Goal: Task Accomplishment & Management: Use online tool/utility

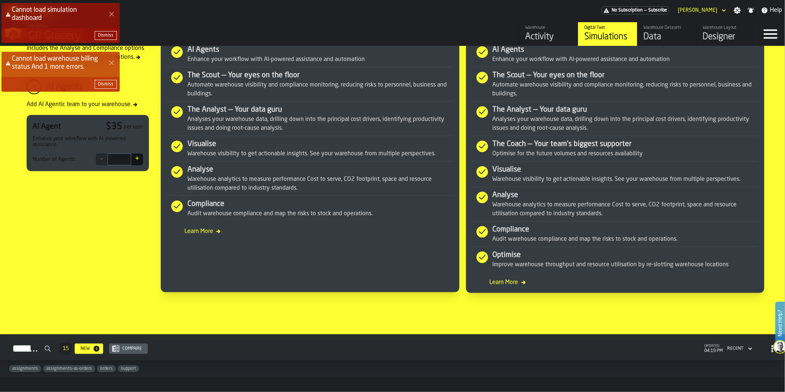
scroll to position [264, 0]
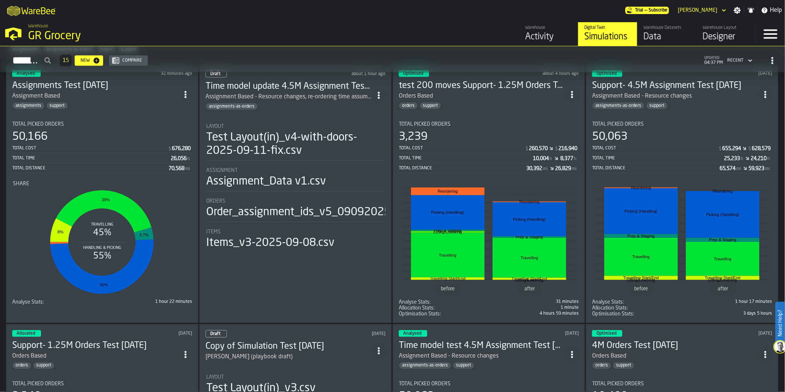
scroll to position [493, 0]
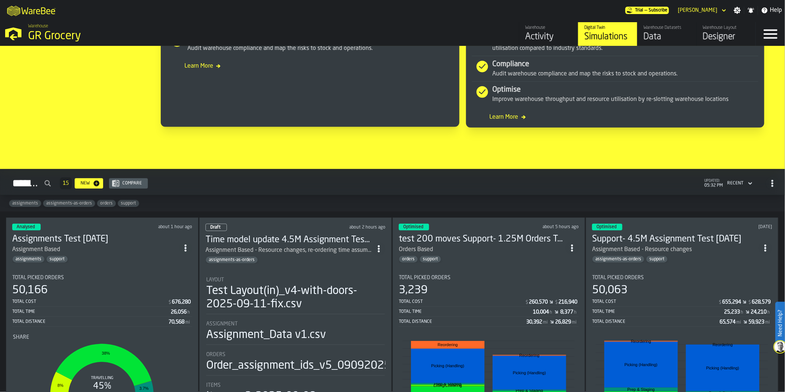
scroll to position [411, 0]
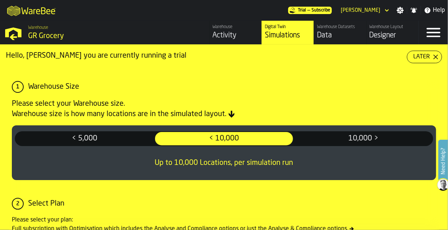
click at [394, 36] on div "Designer" at bounding box center [392, 35] width 46 height 10
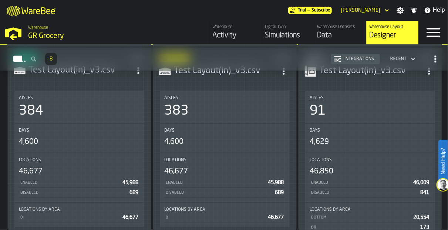
scroll to position [454, 0]
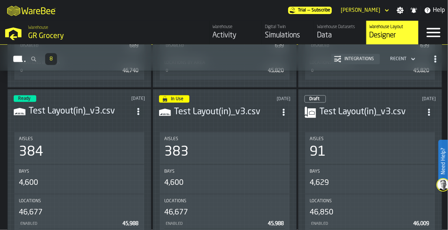
click at [371, 123] on div "Draft 7 days ago Test Layout(in)_v3.csv Aisles 91 Bays 4,629 Locations 46,850 E…" at bounding box center [370, 202] width 144 height 227
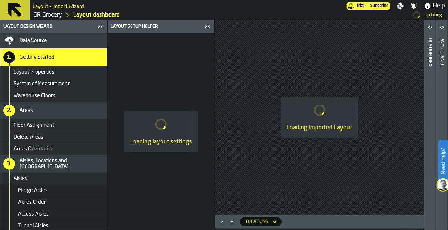
click at [34, 39] on span "Data Source" at bounding box center [33, 41] width 27 height 6
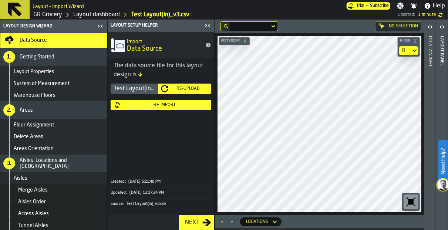
click at [46, 18] on link "GR Grocery" at bounding box center [47, 14] width 29 height 9
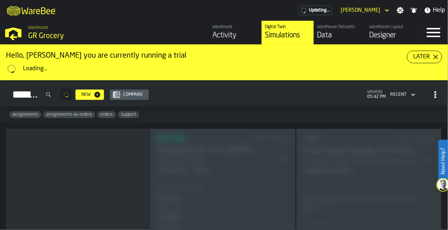
click at [337, 30] on div "Warehouse Datasets Data" at bounding box center [340, 32] width 46 height 16
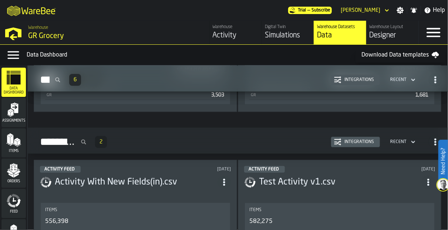
scroll to position [1259, 0]
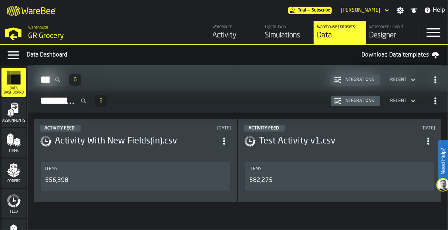
click at [129, 136] on h3 "Activity With New Fields(in).csv" at bounding box center [136, 141] width 163 height 12
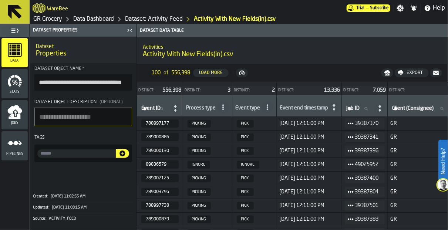
click at [5, 149] on div "Pipelines" at bounding box center [14, 146] width 26 height 20
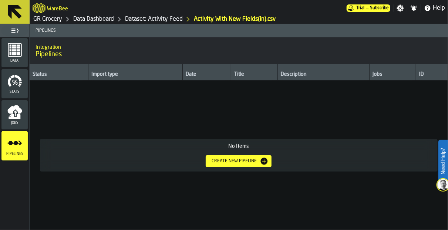
click at [21, 59] on span "Data" at bounding box center [14, 61] width 26 height 4
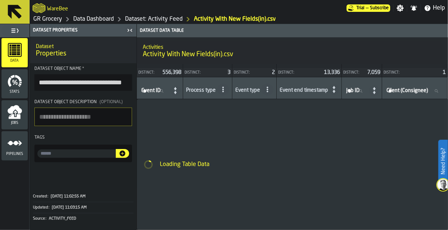
click at [20, 111] on icon "menu Jobs" at bounding box center [14, 109] width 14 height 9
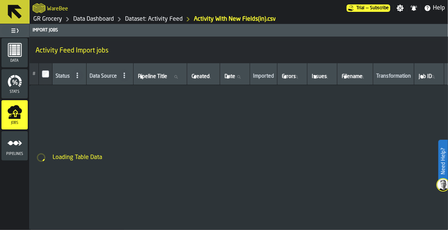
click at [1, 51] on ul "Data Stats Jobs Pipelines" at bounding box center [14, 99] width 29 height 124
click at [8, 52] on icon "menu Data" at bounding box center [15, 50] width 14 height 14
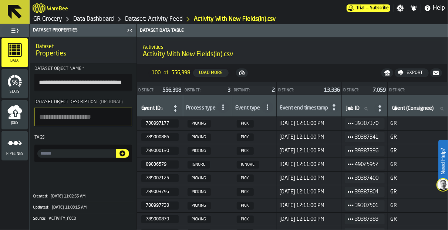
click at [152, 18] on link "Dataset: Activity Feed" at bounding box center [154, 19] width 58 height 9
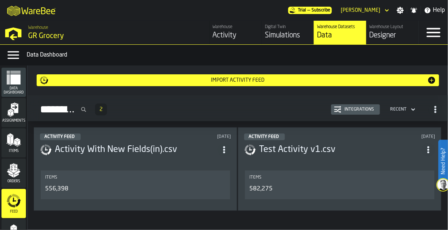
click at [315, 144] on h3 "Test Activity v1.csv" at bounding box center [340, 150] width 163 height 12
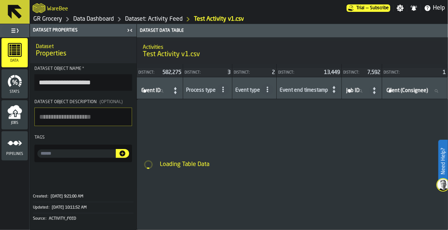
click at [148, 15] on link "Dataset: Activity Feed" at bounding box center [154, 19] width 58 height 9
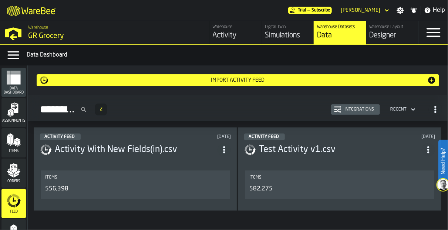
click at [241, 79] on div "Import Activity Feed" at bounding box center [237, 80] width 379 height 6
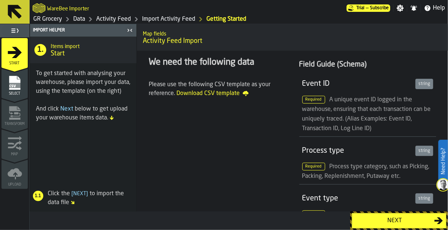
click at [410, 219] on div "Next" at bounding box center [394, 220] width 79 height 9
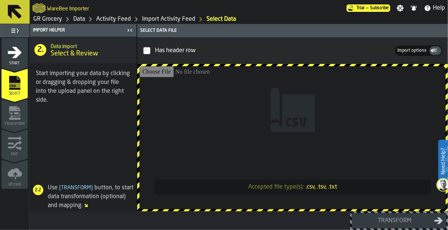
click at [239, 142] on input "Accepted file type(s): .csv, .tsv, .txt" at bounding box center [292, 137] width 306 height 143
click at [74, 17] on link "Data" at bounding box center [79, 19] width 12 height 9
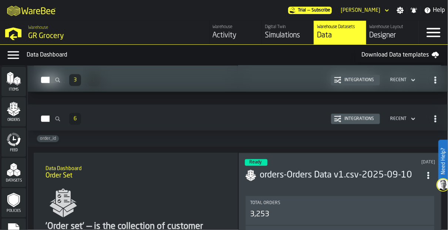
scroll to position [81, 0]
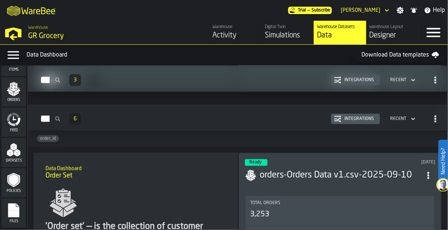
click at [18, 207] on icon "menu Files" at bounding box center [13, 210] width 15 height 15
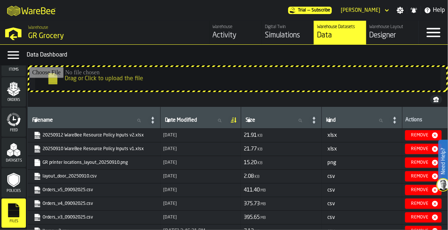
click at [15, 79] on div "Orders" at bounding box center [13, 91] width 24 height 29
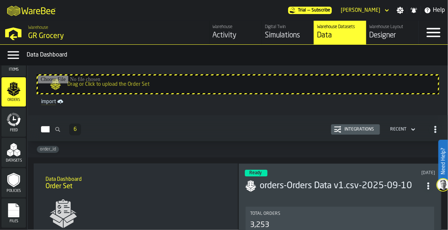
click at [117, 84] on input "Drag or Click to upload the Order Set" at bounding box center [238, 84] width 400 height 18
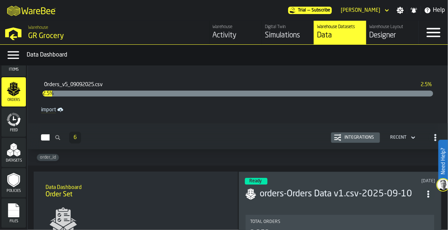
click at [132, 101] on div "Orders_v5_09092025.csv 2.5% 2.5%" at bounding box center [238, 88] width 402 height 28
click at [394, 96] on div "Orders_v5_09092025.csv 2.6% 2.6%" at bounding box center [238, 88] width 402 height 28
click at [200, 117] on header "Orders_v5_09092025.csv 2.7% 2.7% import" at bounding box center [238, 94] width 414 height 52
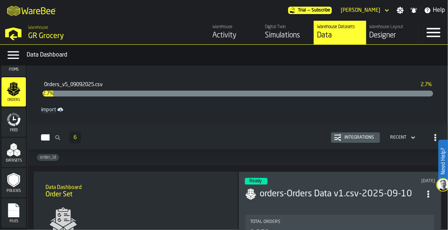
click at [200, 117] on header "Orders_v5_09092025.csv 2.7% 2.7% import" at bounding box center [238, 94] width 414 height 52
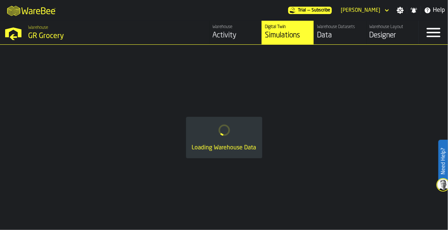
click at [345, 29] on div "Warehouse Datasets" at bounding box center [340, 26] width 46 height 5
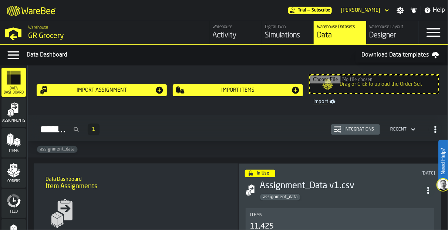
click at [16, 178] on div "Orders" at bounding box center [13, 173] width 24 height 20
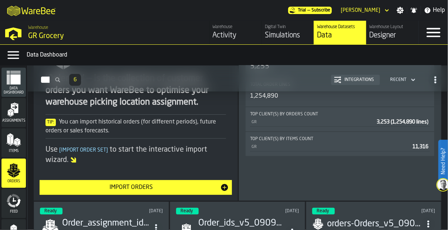
scroll to position [164, 0]
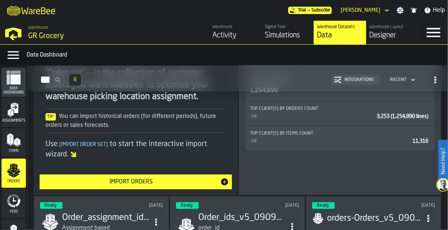
click at [148, 187] on button "Import Orders" at bounding box center [136, 182] width 192 height 15
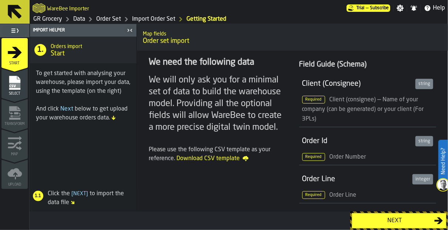
click at [430, 220] on div "Next" at bounding box center [394, 220] width 79 height 9
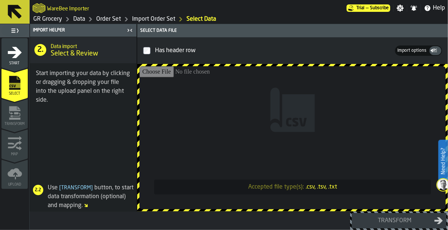
click at [250, 131] on input "Accepted file type(s): .csv, .tsv, .txt" at bounding box center [292, 137] width 306 height 143
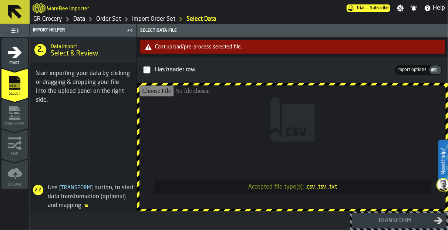
click at [300, 139] on input "Accepted file type(s): .csv, .tsv, .txt" at bounding box center [292, 147] width 306 height 124
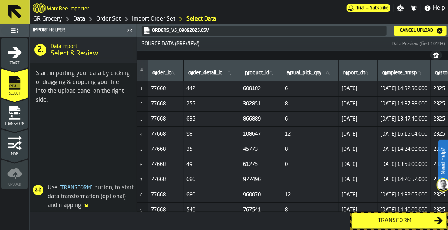
click at [405, 223] on div "Transform" at bounding box center [394, 220] width 79 height 9
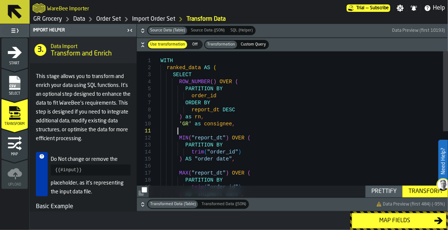
click at [255, 128] on div "WITH ranked_data AS ( SELECT ROW_NUMBER ( ) OVER ( PARTITION BY order_id ORDER …" at bounding box center [304, 186] width 288 height 270
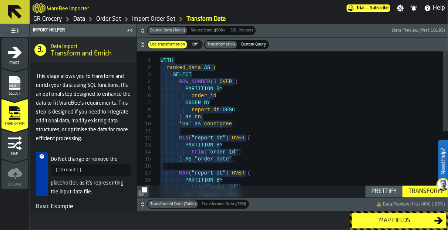
type textarea "**********"
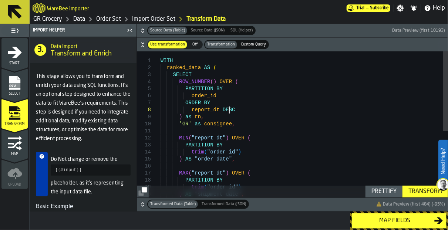
click at [312, 110] on div "WITH ranked_data AS ( SELECT ROW_NUMBER ( ) OVER ( PARTITION BY order_id ORDER …" at bounding box center [304, 186] width 288 height 270
click at [401, 223] on div "Map fields" at bounding box center [394, 220] width 79 height 9
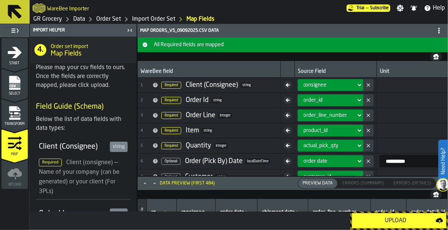
click at [11, 10] on icon at bounding box center [15, 12] width 14 height 14
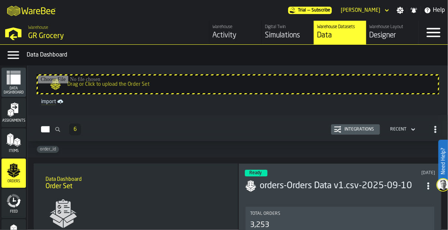
click at [6, 133] on icon "menu Items" at bounding box center [13, 140] width 15 height 15
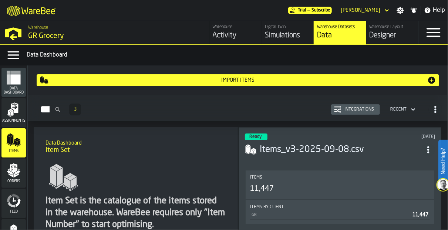
click at [233, 78] on div "Import Items" at bounding box center [237, 80] width 379 height 6
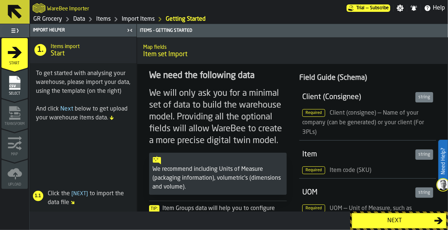
click at [435, 224] on icon "button-Next" at bounding box center [438, 220] width 9 height 9
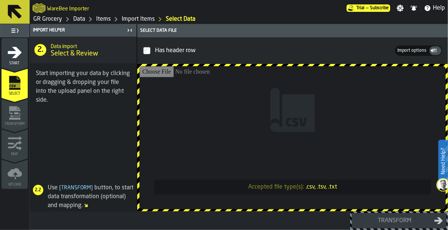
click at [227, 99] on input "Accepted file type(s): .csv, .tsv, .txt" at bounding box center [292, 137] width 306 height 143
click at [280, 142] on input "Accepted file type(s): .csv, .tsv, .txt" at bounding box center [292, 137] width 306 height 143
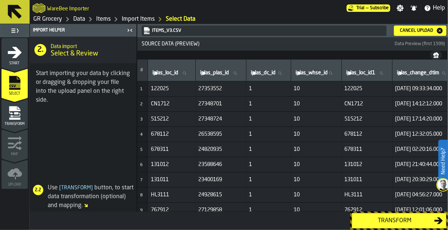
click at [383, 219] on div "Transform" at bounding box center [394, 220] width 79 height 9
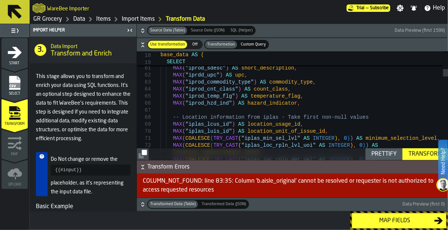
click at [145, 167] on icon "button-" at bounding box center [142, 166] width 7 height 7
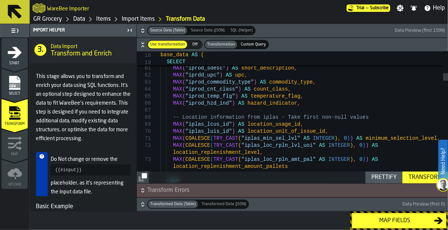
click at [394, 224] on div "Map fields" at bounding box center [394, 220] width 79 height 9
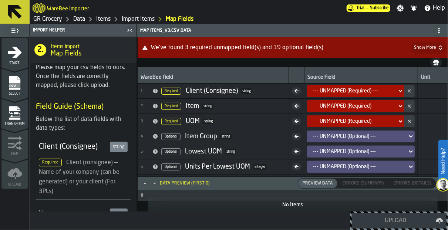
click at [10, 89] on icon "menu Select" at bounding box center [14, 83] width 11 height 14
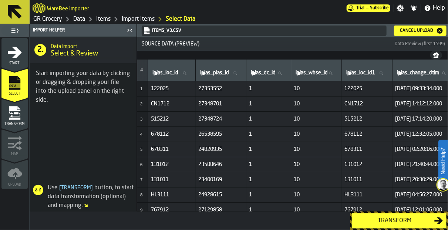
click at [380, 218] on div "Transform" at bounding box center [394, 220] width 79 height 9
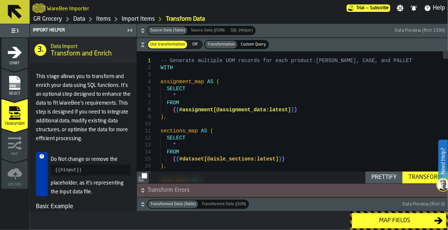
click at [79, 22] on link "Data" at bounding box center [79, 19] width 12 height 9
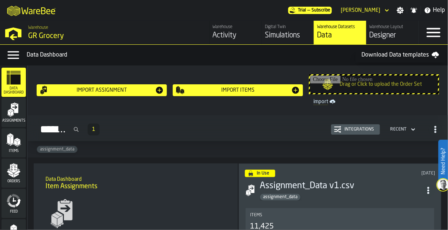
click at [18, 110] on icon "menu Assignments" at bounding box center [13, 109] width 15 height 15
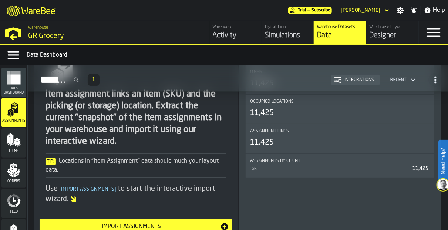
scroll to position [162, 0]
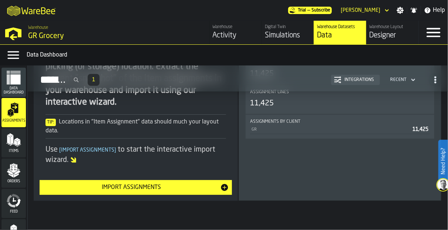
click at [168, 189] on div "Import Assignments" at bounding box center [131, 187] width 177 height 9
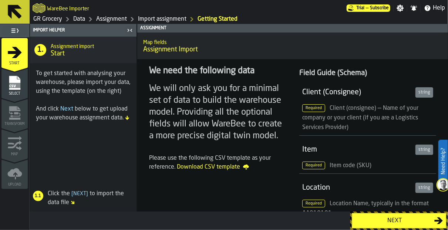
click at [402, 221] on div "Next" at bounding box center [394, 220] width 79 height 9
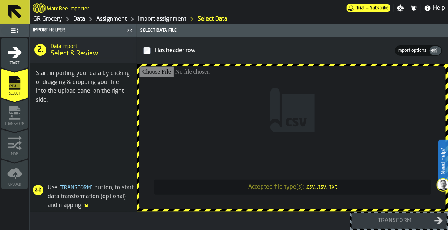
click at [274, 125] on input "Accepted file type(s): .csv, .tsv, .txt" at bounding box center [292, 137] width 306 height 143
click at [249, 158] on input "Accepted file type(s): .csv, .tsv, .txt" at bounding box center [292, 137] width 306 height 143
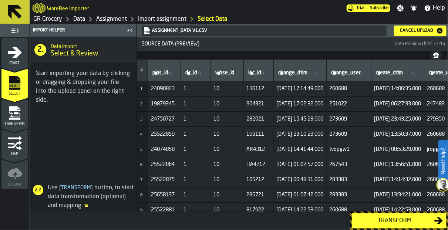
click at [394, 216] on div "Transform" at bounding box center [394, 220] width 79 height 9
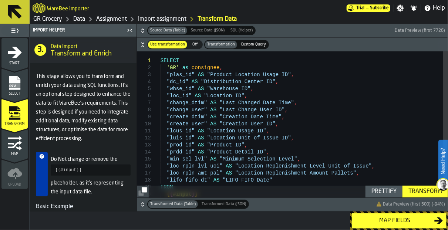
click at [251, 153] on div "SELECT 'GR' as consignee , "plas_id" AS "Product Location Usage ID" , "dc_id" A…" at bounding box center [304, 133] width 288 height 164
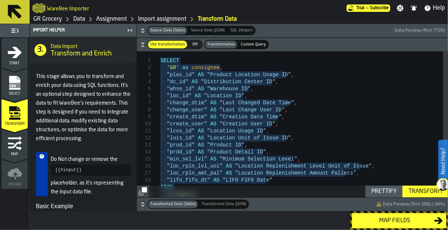
type textarea "**********"
click at [300, 139] on div "SELECT 'GR' as consignee , "plas_id" AS "Product Location Usage ID" , "dc_id" A…" at bounding box center [304, 133] width 288 height 164
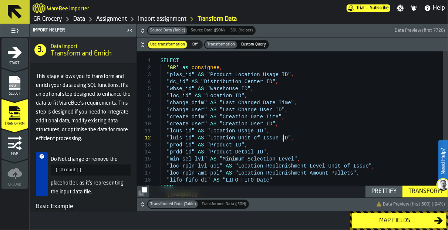
drag, startPoint x: 424, startPoint y: 191, endPoint x: 352, endPoint y: 193, distance: 71.8
click at [424, 191] on div "Transform" at bounding box center [425, 191] width 40 height 9
click at [401, 216] on div "Map fields" at bounding box center [394, 220] width 79 height 9
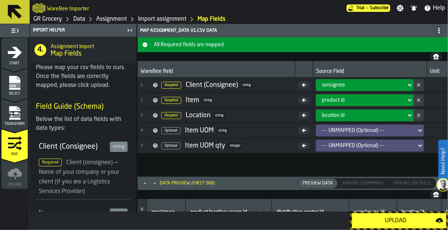
drag, startPoint x: 47, startPoint y: 18, endPoint x: 87, endPoint y: 33, distance: 42.3
click at [47, 18] on link "GR Grocery" at bounding box center [47, 19] width 29 height 9
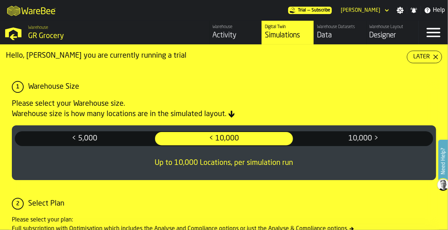
click at [334, 35] on div "Data" at bounding box center [340, 35] width 46 height 10
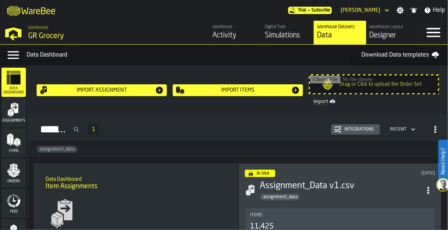
click at [234, 26] on div "Warehouse" at bounding box center [236, 26] width 46 height 5
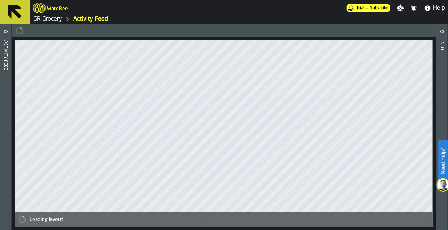
click at [1, 30] on div "button-toggle-Open" at bounding box center [6, 31] width 10 height 9
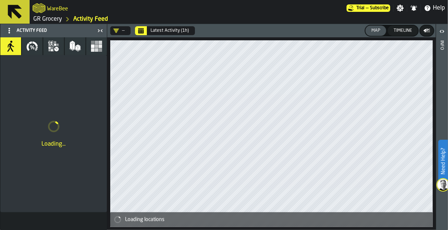
click at [11, 30] on icon at bounding box center [9, 31] width 6 height 6
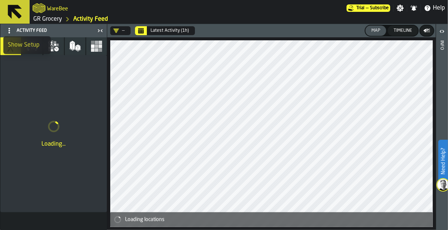
drag, startPoint x: 40, startPoint y: 47, endPoint x: 57, endPoint y: 51, distance: 17.1
click at [40, 47] on div "Show Setup" at bounding box center [27, 45] width 38 height 9
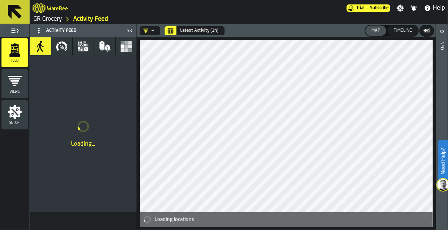
click at [10, 28] on icon "button-toggle-Toggle Full Menu" at bounding box center [14, 30] width 9 height 9
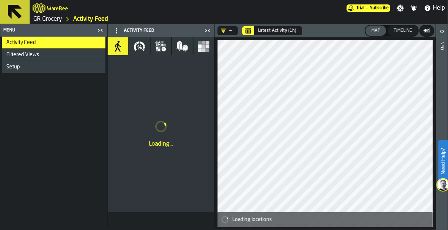
click at [66, 67] on div "Setup" at bounding box center [54, 67] width 96 height 6
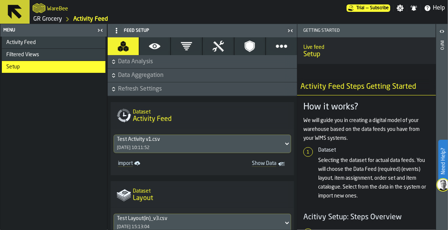
click at [128, 61] on span "Data Analysis" at bounding box center [206, 61] width 177 height 9
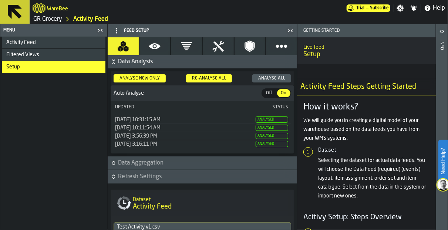
click at [141, 61] on span "Data Analysis" at bounding box center [206, 61] width 177 height 9
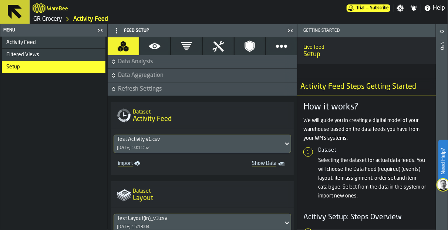
click at [142, 76] on span "Data Aggregation" at bounding box center [206, 75] width 177 height 9
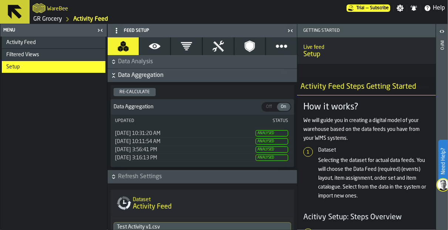
click at [155, 81] on button "Data Aggregation" at bounding box center [202, 75] width 189 height 13
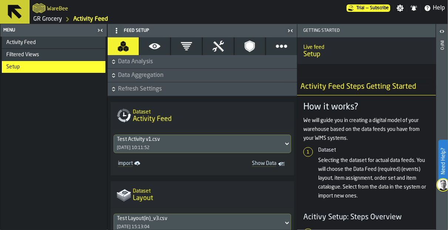
click at [152, 48] on icon "button" at bounding box center [154, 46] width 11 height 6
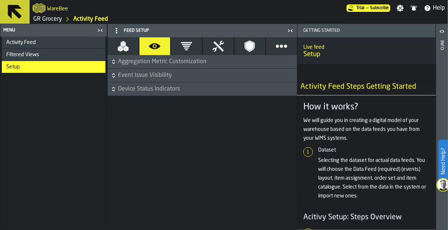
click at [197, 47] on button "Filters" at bounding box center [186, 46] width 31 height 18
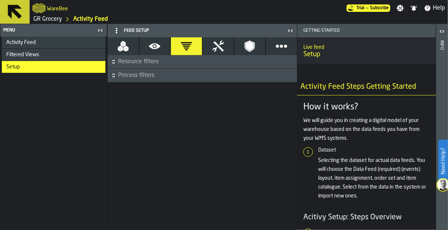
drag, startPoint x: 209, startPoint y: 46, endPoint x: 227, endPoint y: 48, distance: 18.2
click at [212, 46] on button "Thresholds" at bounding box center [218, 46] width 31 height 18
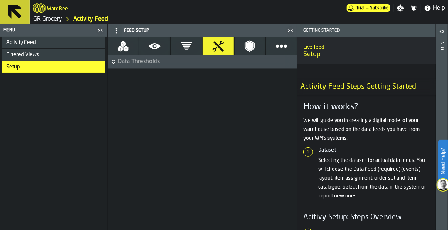
click at [240, 47] on button "Policies" at bounding box center [249, 46] width 31 height 18
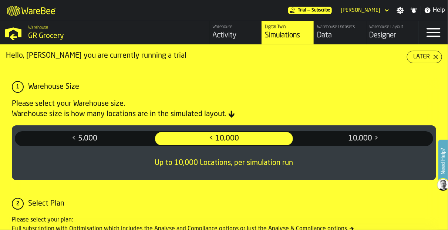
click at [321, 34] on div "Data" at bounding box center [340, 35] width 46 height 10
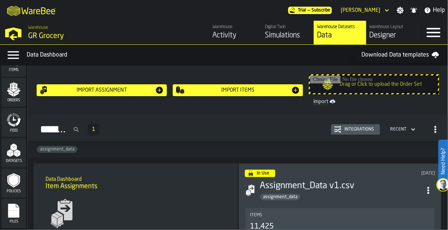
scroll to position [81, 0]
click at [13, 211] on rect "menu Files" at bounding box center [13, 212] width 11 height 5
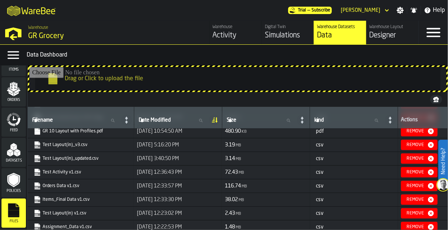
scroll to position [167, 0]
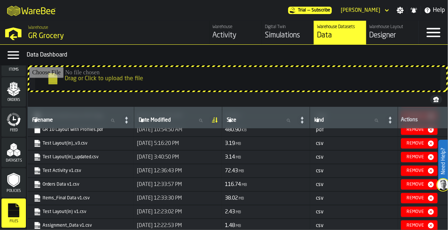
click at [67, 226] on link "Assignment_Data v1.csv" at bounding box center [80, 225] width 93 height 7
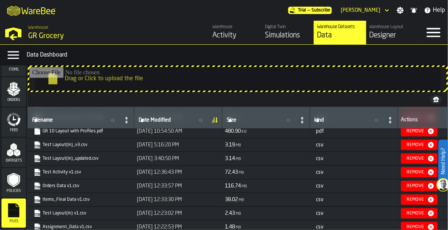
scroll to position [167, 0]
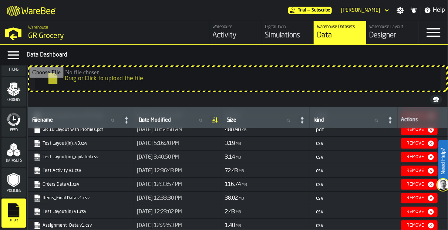
click at [36, 195] on icon "link-to-https://s3.eu-west-1.amazonaws.com/drive.app.warebee.com/e451d98b-95f6-…" at bounding box center [35, 196] width 4 height 6
click at [7, 66] on div "Items" at bounding box center [13, 61] width 24 height 20
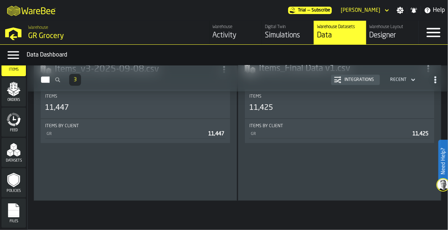
scroll to position [114, 0]
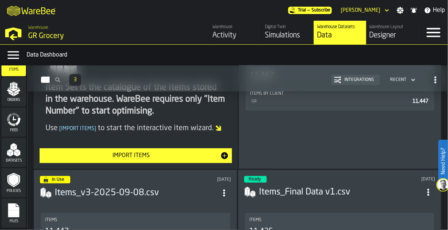
click at [142, 159] on div "Import Items" at bounding box center [131, 155] width 177 height 9
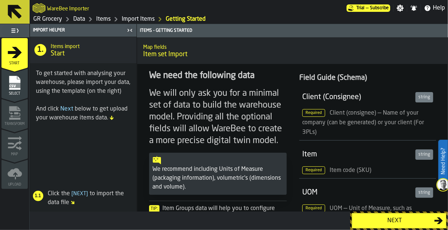
click at [399, 227] on button "Next" at bounding box center [399, 221] width 95 height 16
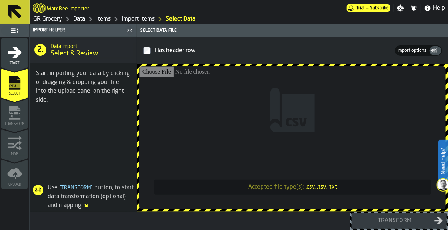
click at [251, 153] on input "Accepted file type(s): .csv, .tsv, .txt" at bounding box center [292, 137] width 306 height 143
click at [319, 134] on input "Accepted file type(s): .csv, .tsv, .txt" at bounding box center [292, 137] width 306 height 143
click at [324, 131] on input "Accepted file type(s): .csv, .tsv, .txt" at bounding box center [292, 137] width 306 height 143
click at [311, 152] on input "Accepted file type(s): .csv, .tsv, .txt" at bounding box center [292, 137] width 306 height 143
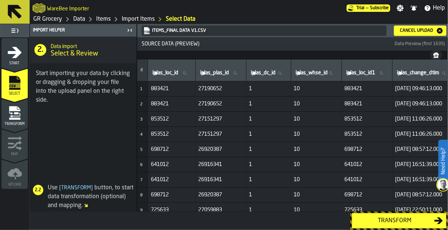
click at [365, 218] on div "Transform" at bounding box center [394, 220] width 79 height 9
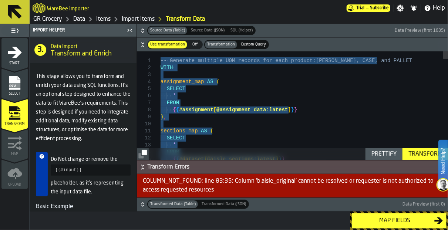
type textarea "**********"
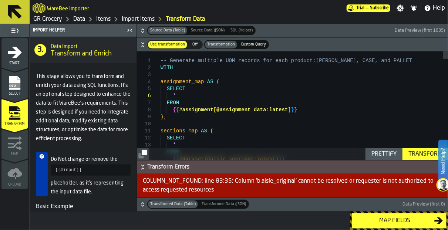
drag, startPoint x: 59, startPoint y: 19, endPoint x: 83, endPoint y: 24, distance: 24.3
click at [59, 19] on link "GR Grocery" at bounding box center [47, 19] width 29 height 9
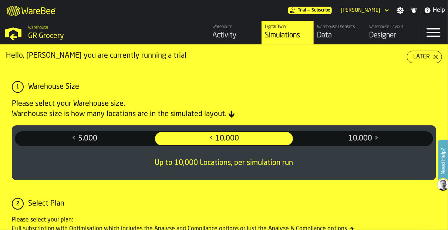
click at [335, 35] on div "Data" at bounding box center [340, 35] width 46 height 10
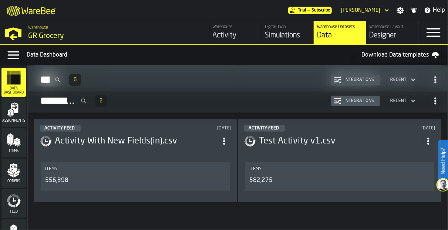
scroll to position [1218, 0]
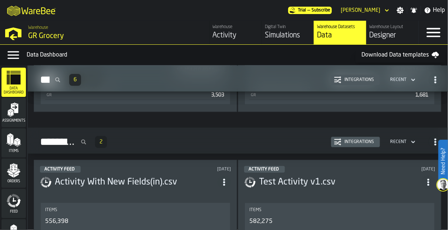
click at [183, 141] on div "Activity Feed 2 Integrations Recent" at bounding box center [238, 141] width 408 height 17
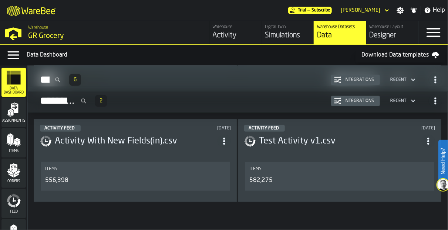
scroll to position [81, 0]
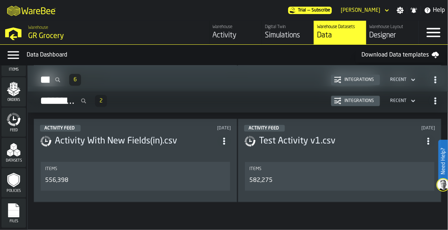
click at [156, 138] on h3 "Activity With New Fields(in).csv" at bounding box center [136, 141] width 163 height 12
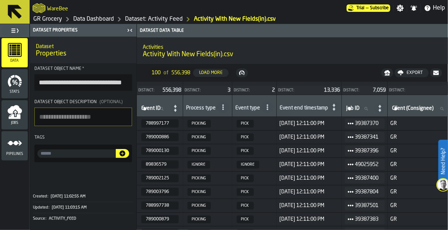
click at [0, 10] on button at bounding box center [15, 12] width 30 height 24
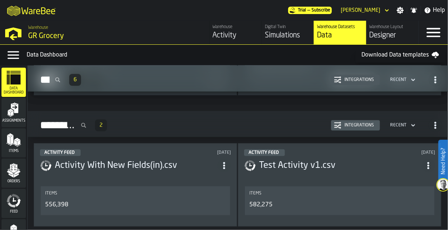
scroll to position [1218, 0]
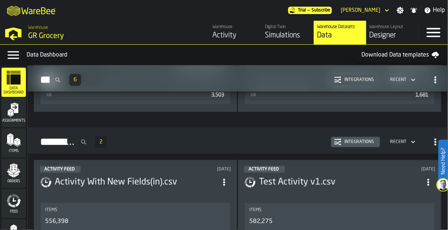
click at [429, 138] on span "button-Activity Feed" at bounding box center [435, 141] width 13 height 13
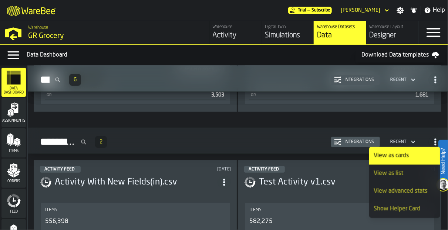
click at [384, 172] on div "View as list" at bounding box center [404, 173] width 62 height 9
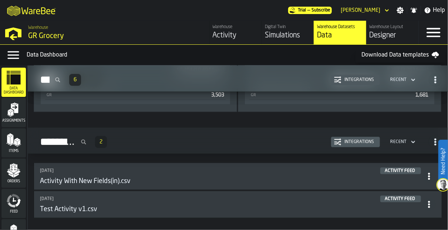
click at [196, 140] on div "Activity Feed 2 Integrations Recent" at bounding box center [238, 141] width 408 height 17
click at [89, 136] on input "Activity Feed" at bounding box center [61, 141] width 55 height 17
click at [219, 142] on div "Activity Feed 2 Integrations Recent" at bounding box center [238, 141] width 408 height 17
click at [102, 140] on span "2" at bounding box center [100, 141] width 3 height 5
click at [359, 139] on div "Integrations" at bounding box center [358, 141] width 35 height 5
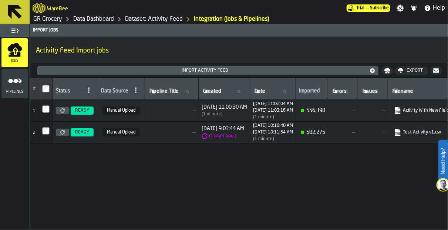
click at [293, 115] on div "( 1 minute )" at bounding box center [273, 117] width 40 height 5
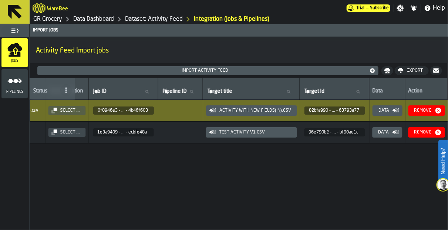
scroll to position [0, 414]
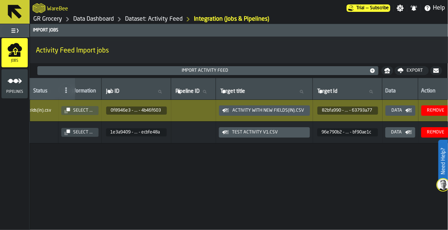
click at [2, 15] on button at bounding box center [15, 12] width 30 height 24
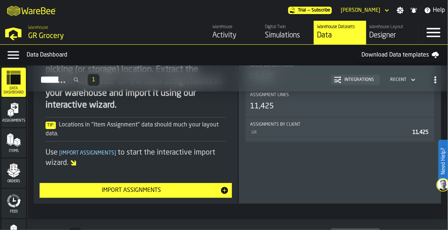
scroll to position [246, 0]
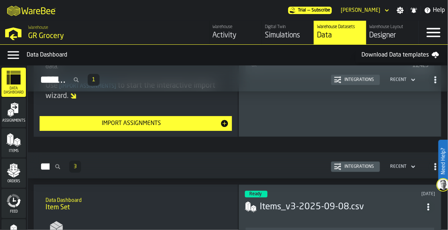
click at [371, 167] on div "Integrations" at bounding box center [358, 166] width 35 height 5
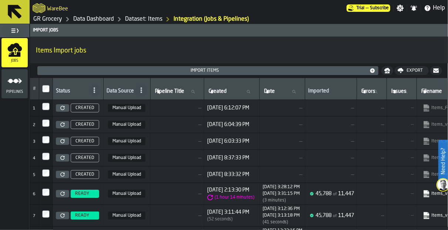
click at [213, 230] on span "[DATE] 8:22:35 AM" at bounding box center [232, 234] width 50 height 6
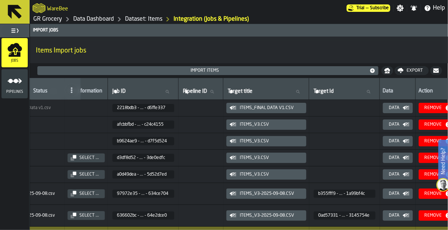
scroll to position [0, 454]
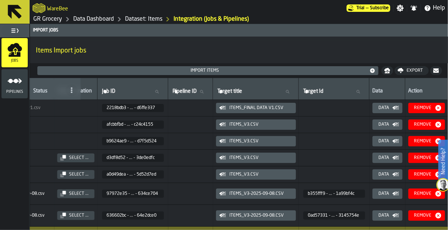
click at [438, 107] on icon "button-Remove" at bounding box center [438, 108] width 6 height 6
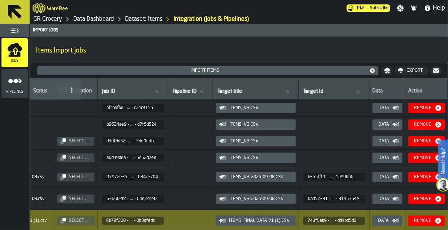
click at [435, 106] on icon "button-Remove" at bounding box center [438, 108] width 6 height 6
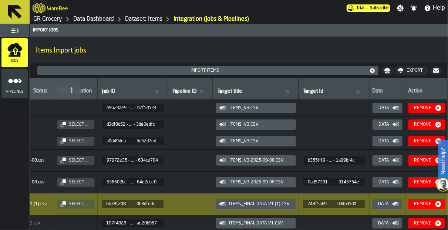
click at [436, 105] on icon "button-Remove" at bounding box center [438, 108] width 6 height 6
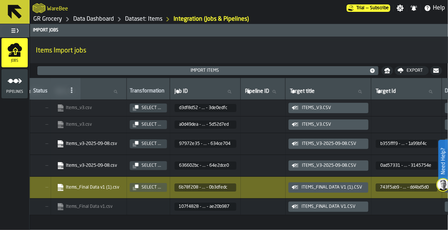
scroll to position [0, 369]
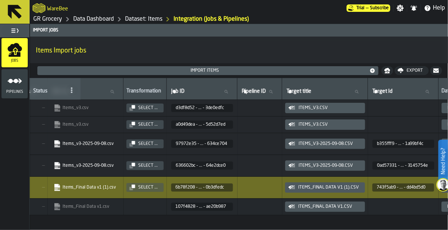
click at [116, 142] on link "Items_v3-2025-09-08.csv" at bounding box center [85, 143] width 62 height 7
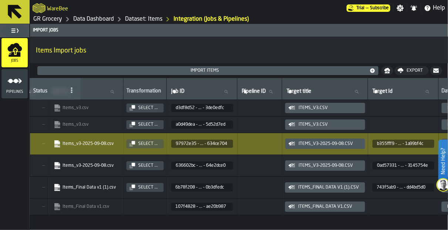
click at [411, 43] on div "Items Import jobs" at bounding box center [239, 49] width 418 height 21
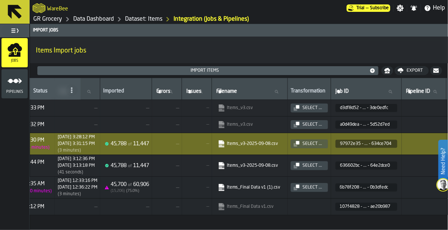
scroll to position [0, 206]
click at [280, 227] on div "# Status Data Source Pipeline Title Pipeline Title Created Created Date Date Im…" at bounding box center [239, 154] width 418 height 152
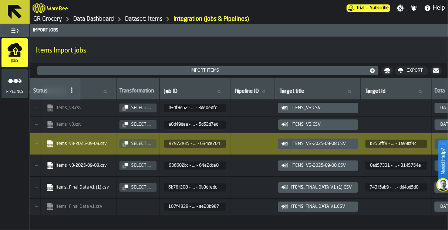
scroll to position [0, 379]
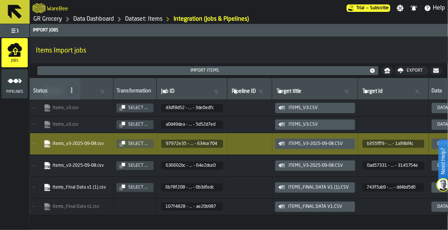
click at [217, 144] on span "97972e35 - ... - 634ce704" at bounding box center [191, 143] width 51 height 5
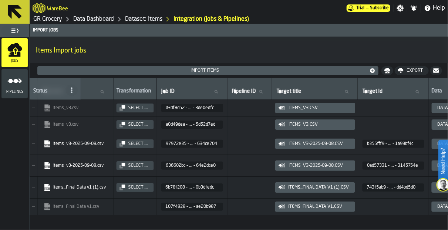
click at [0, 0] on button "button-" at bounding box center [0, 0] width 0 height 0
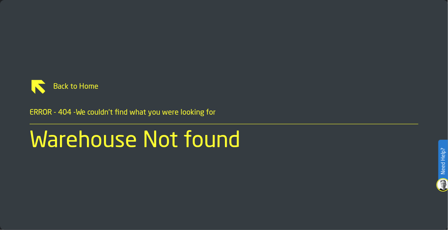
click at [49, 89] on span "Back to Home" at bounding box center [232, 87] width 371 height 10
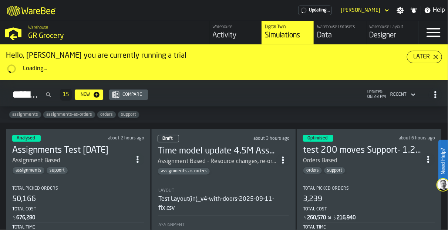
click at [331, 31] on div "Data" at bounding box center [340, 35] width 46 height 10
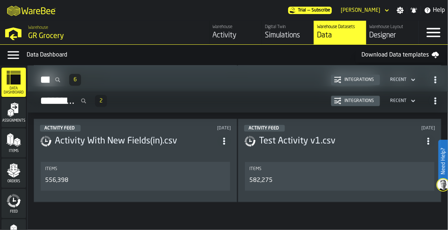
scroll to position [1218, 0]
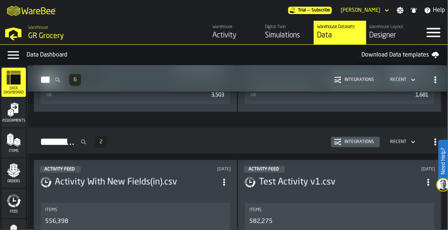
click at [180, 177] on h3 "Activity With New Fields(in).csv" at bounding box center [136, 182] width 163 height 12
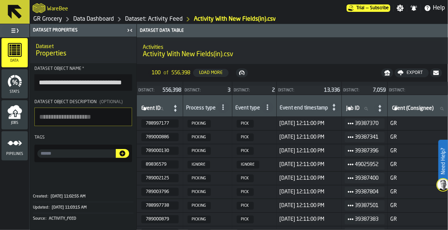
click at [10, 86] on icon "menu Stats" at bounding box center [14, 81] width 15 height 15
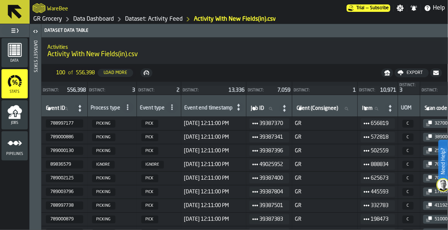
click at [7, 113] on icon "menu Jobs" at bounding box center [14, 112] width 15 height 15
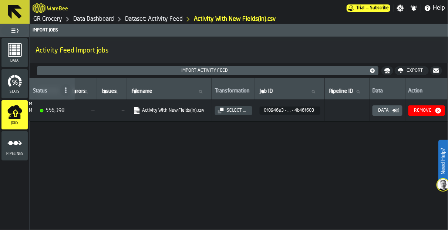
scroll to position [0, 285]
click at [226, 111] on div "Select ..." at bounding box center [237, 110] width 26 height 5
click at [15, 12] on icon at bounding box center [15, 12] width 14 height 14
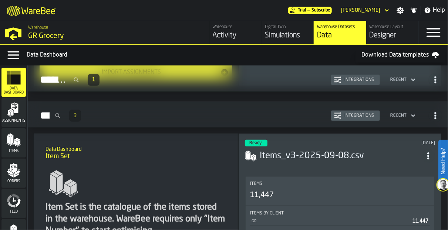
scroll to position [287, 0]
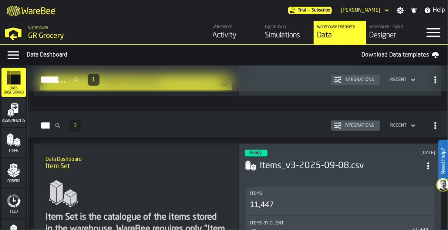
click at [351, 123] on div "Integrations" at bounding box center [358, 125] width 35 height 5
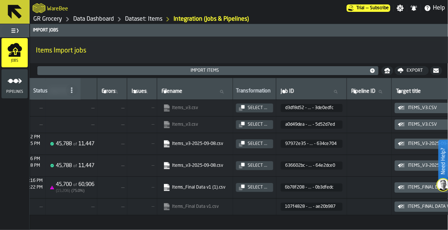
scroll to position [0, 262]
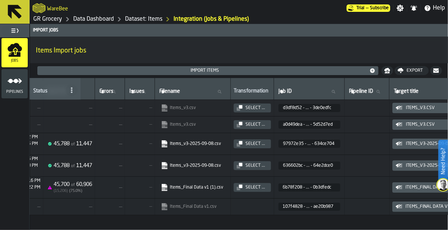
click at [242, 141] on icon "button-Select ..." at bounding box center [240, 142] width 3 height 3
click at [135, 20] on link "Dataset: Items" at bounding box center [143, 19] width 37 height 9
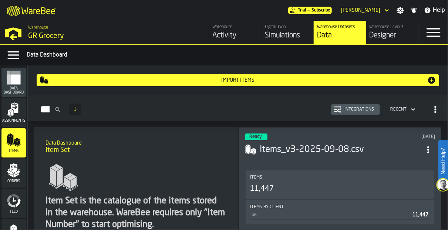
click at [218, 32] on div "Activity" at bounding box center [236, 35] width 46 height 10
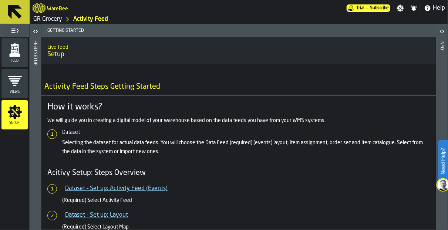
click at [11, 63] on div "Feed" at bounding box center [14, 52] width 26 height 29
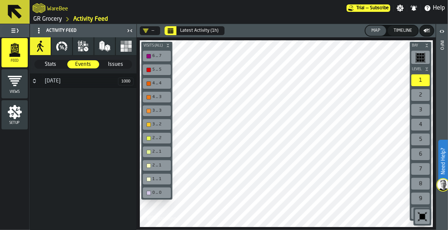
drag, startPoint x: 33, startPoint y: 78, endPoint x: 49, endPoint y: 63, distance: 22.0
click at [33, 78] on icon "Button-25 August-closed" at bounding box center [34, 81] width 6 height 6
click at [49, 63] on span "Stats" at bounding box center [50, 64] width 31 height 7
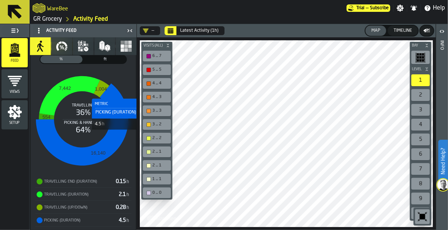
scroll to position [82, 0]
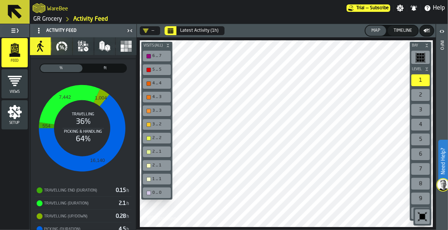
drag, startPoint x: 54, startPoint y: 16, endPoint x: 298, endPoint y: 69, distance: 249.2
click at [54, 16] on link "GR Grocery" at bounding box center [47, 19] width 29 height 9
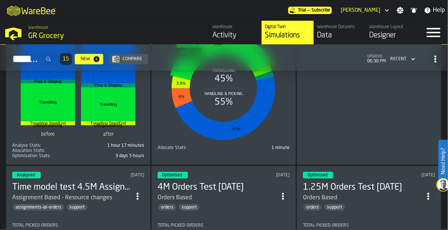
scroll to position [1396, 0]
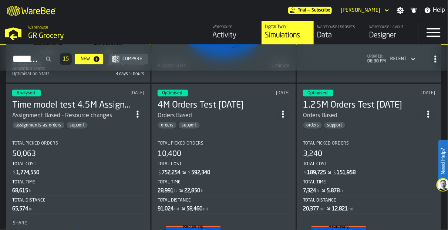
click at [225, 122] on div "orders support" at bounding box center [217, 125] width 119 height 7
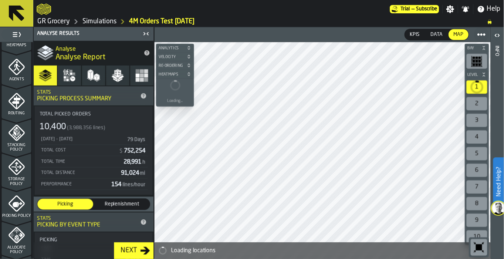
scroll to position [352, 0]
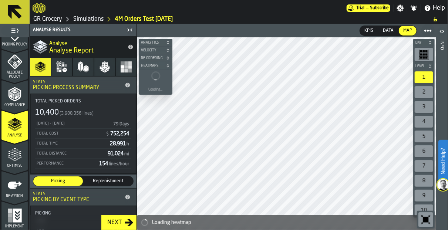
click at [60, 71] on icon "button" at bounding box center [60, 71] width 2 height 2
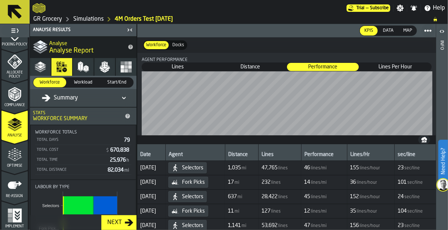
click at [171, 65] on span "Lines" at bounding box center [177, 66] width 71 height 7
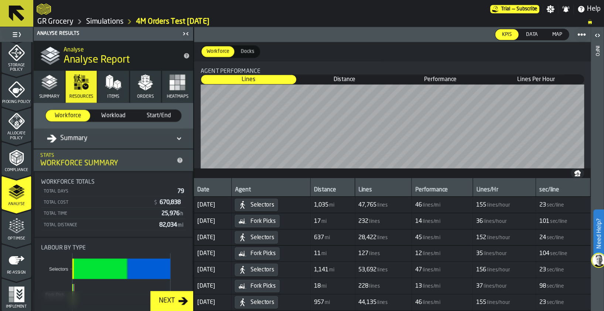
scroll to position [272, 0]
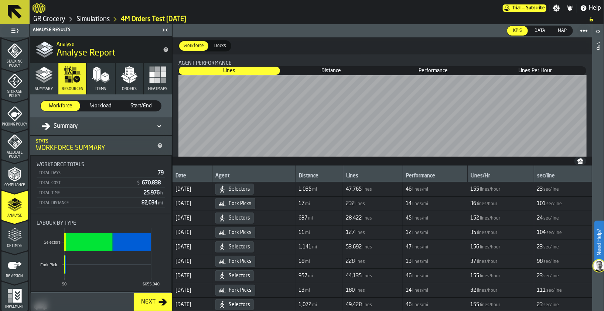
drag, startPoint x: 405, startPoint y: 0, endPoint x: 272, endPoint y: 13, distance: 133.7
click at [262, 4] on div at bounding box center [268, 7] width 471 height 13
